Goal: Information Seeking & Learning: Learn about a topic

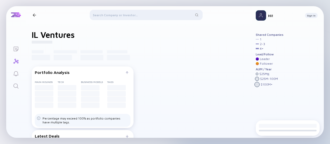
click at [138, 13] on div at bounding box center [146, 16] width 113 height 12
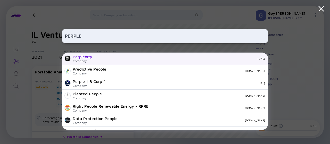
type input "PERPLE"
click at [151, 57] on div "Perplexity Company [URL]" at bounding box center [165, 59] width 207 height 12
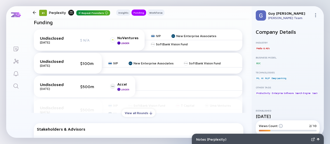
scroll to position [214, 0]
click at [145, 111] on div "View all Rounds" at bounding box center [139, 113] width 34 height 8
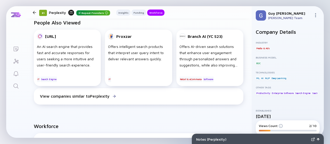
scroll to position [581, 0]
